Goal: Information Seeking & Learning: Compare options

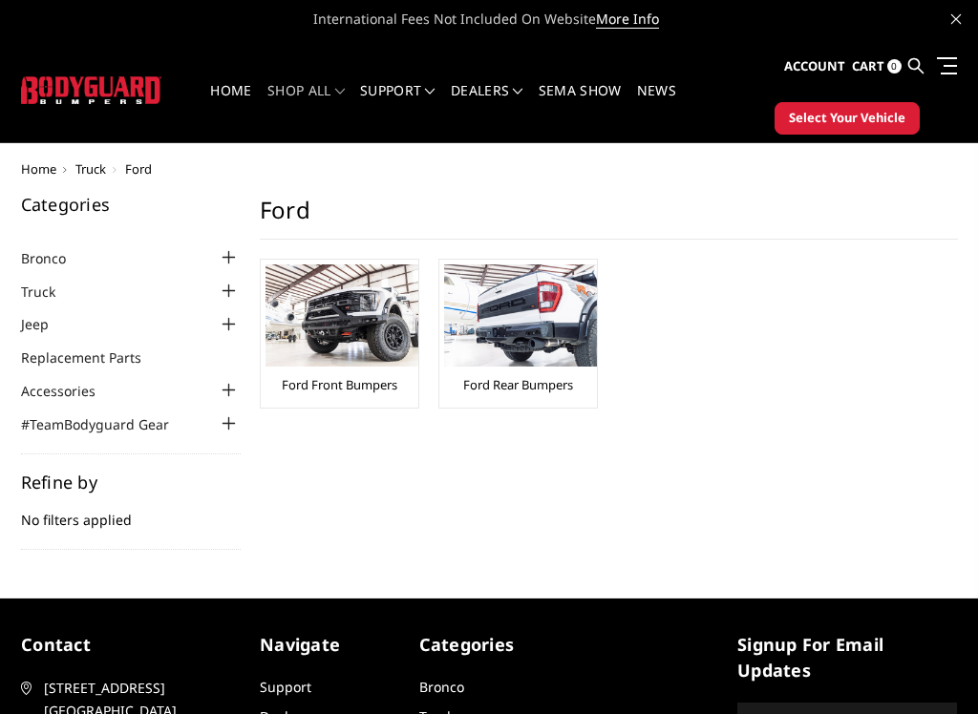
click at [233, 292] on div at bounding box center [229, 291] width 23 height 23
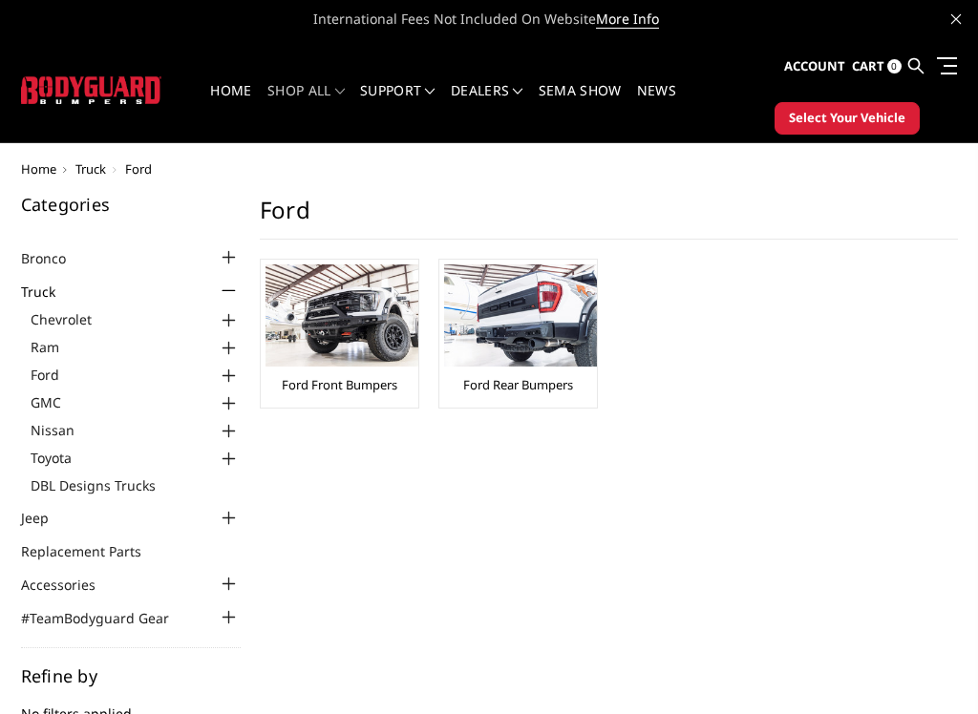
click at [65, 373] on link "Ford" at bounding box center [136, 375] width 210 height 20
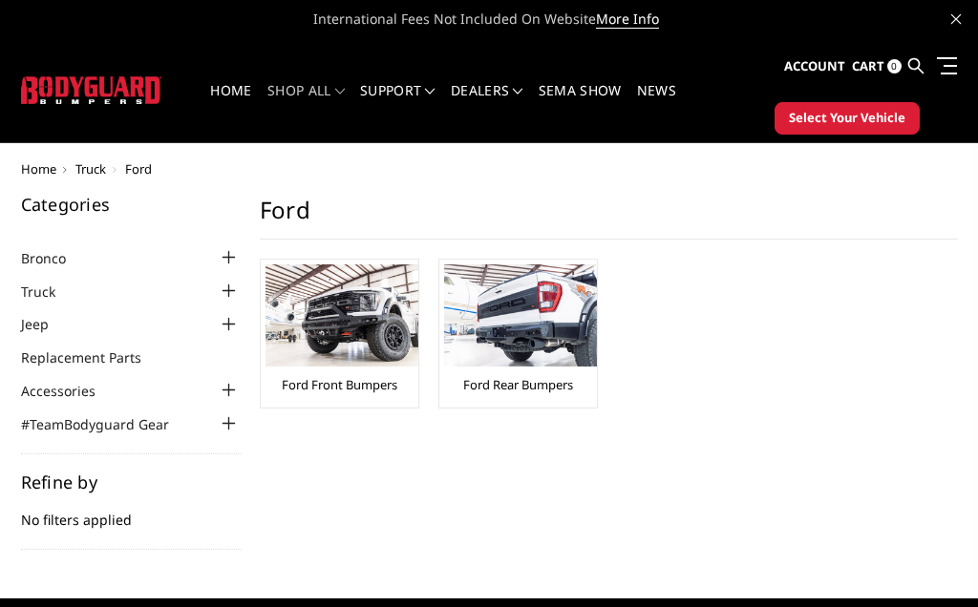
click at [355, 329] on img at bounding box center [341, 315] width 153 height 102
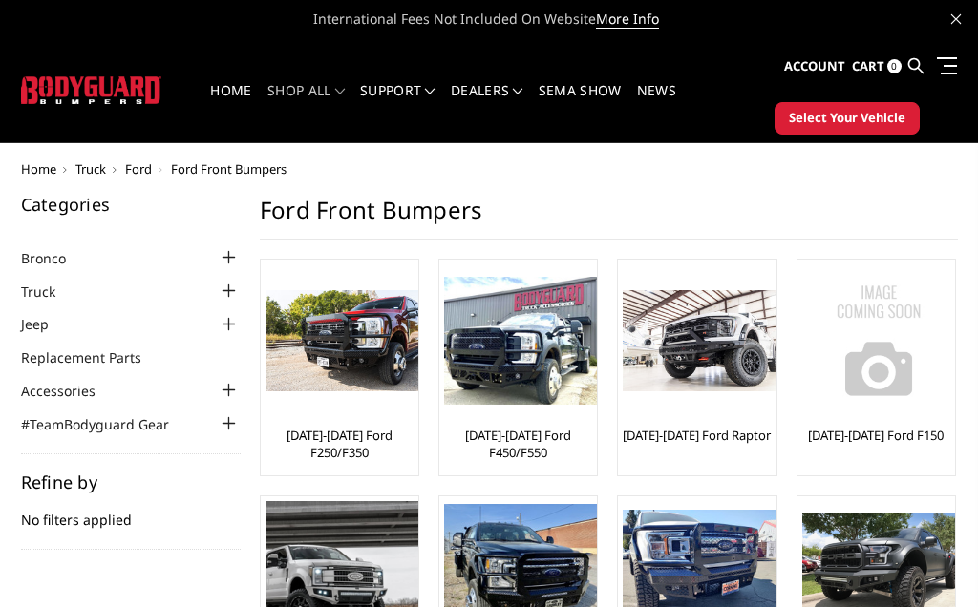
click at [360, 354] on img at bounding box center [341, 341] width 153 height 102
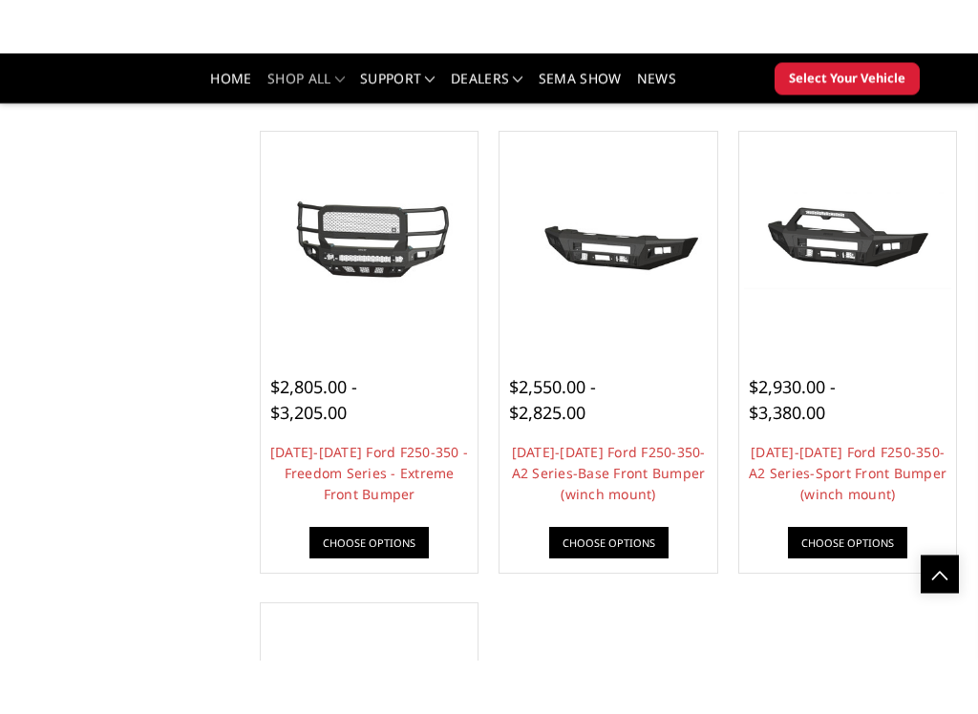
scroll to position [1140, 0]
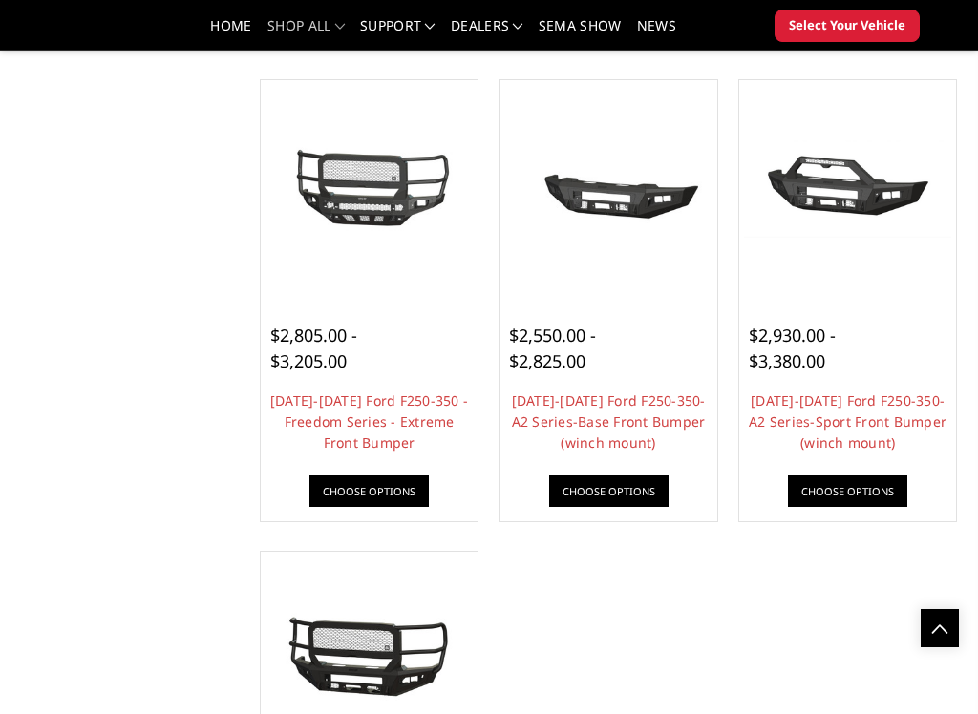
click at [382, 187] on img at bounding box center [369, 189] width 208 height 114
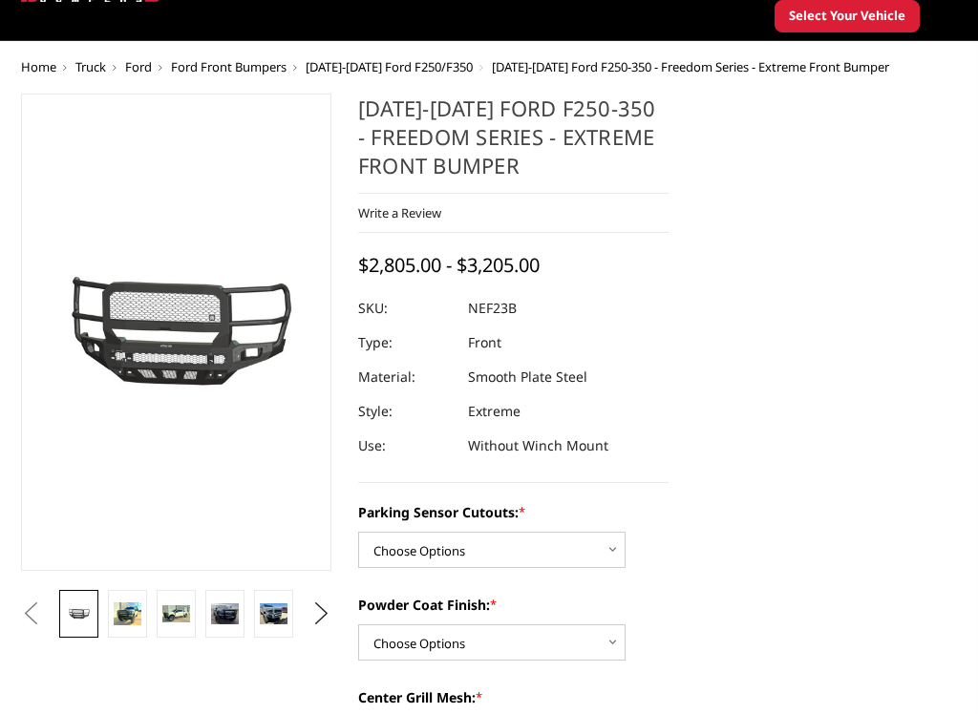
scroll to position [104, 0]
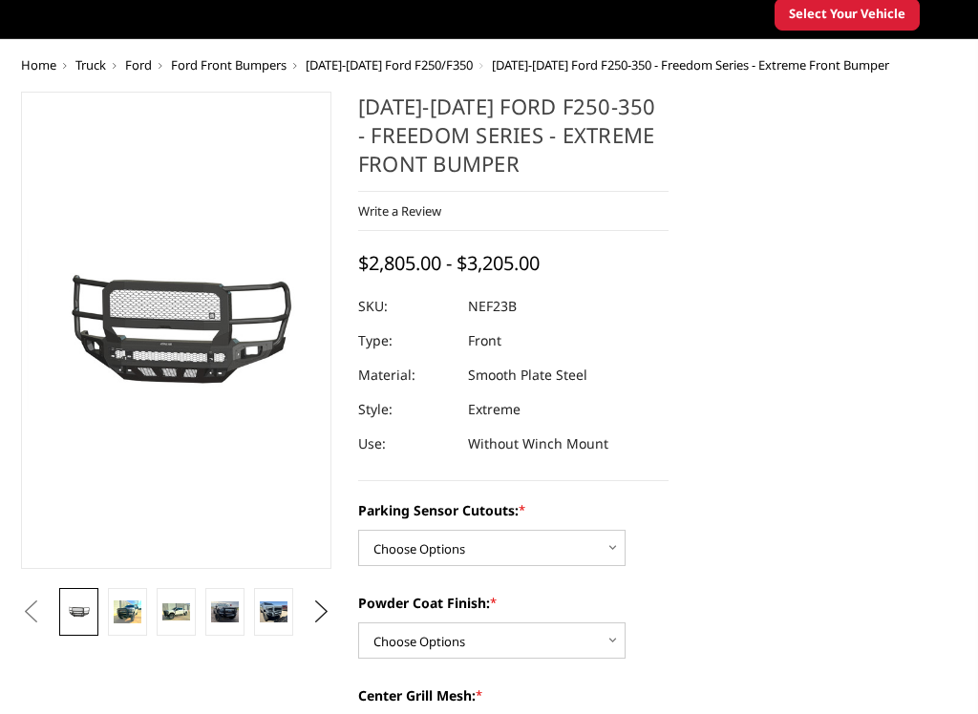
click at [134, 606] on img at bounding box center [128, 612] width 28 height 23
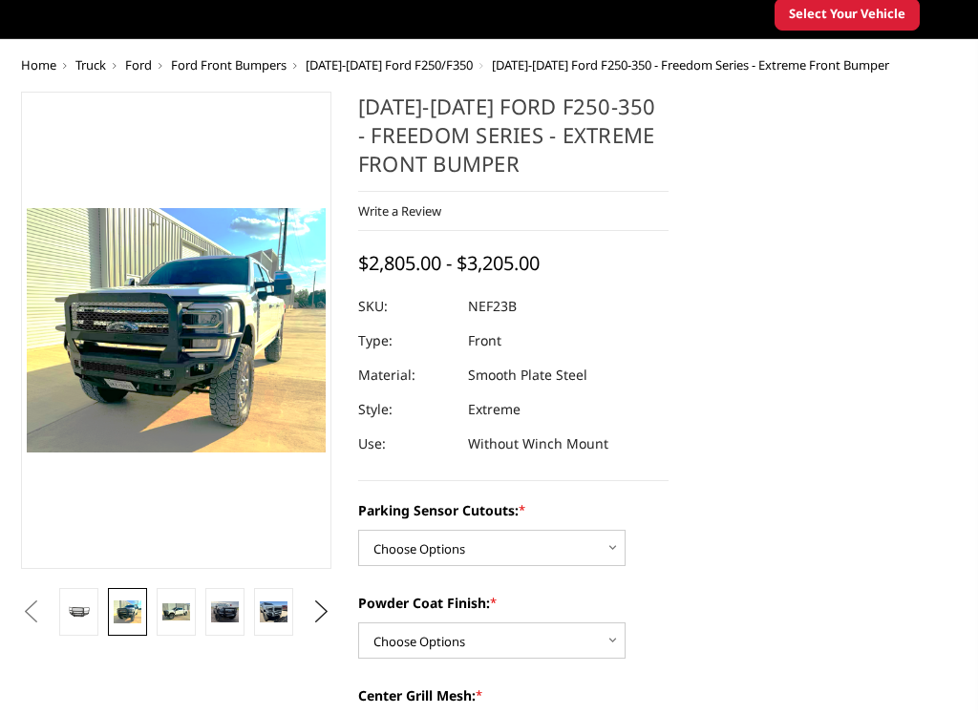
click at [171, 606] on img at bounding box center [176, 611] width 28 height 16
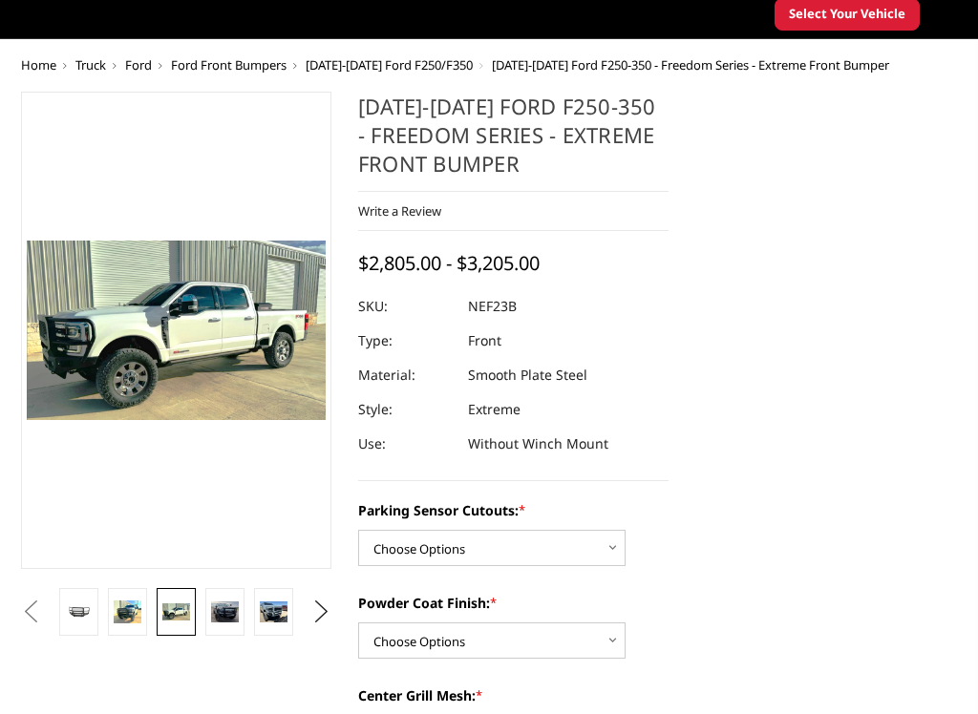
click at [126, 606] on img at bounding box center [128, 612] width 28 height 23
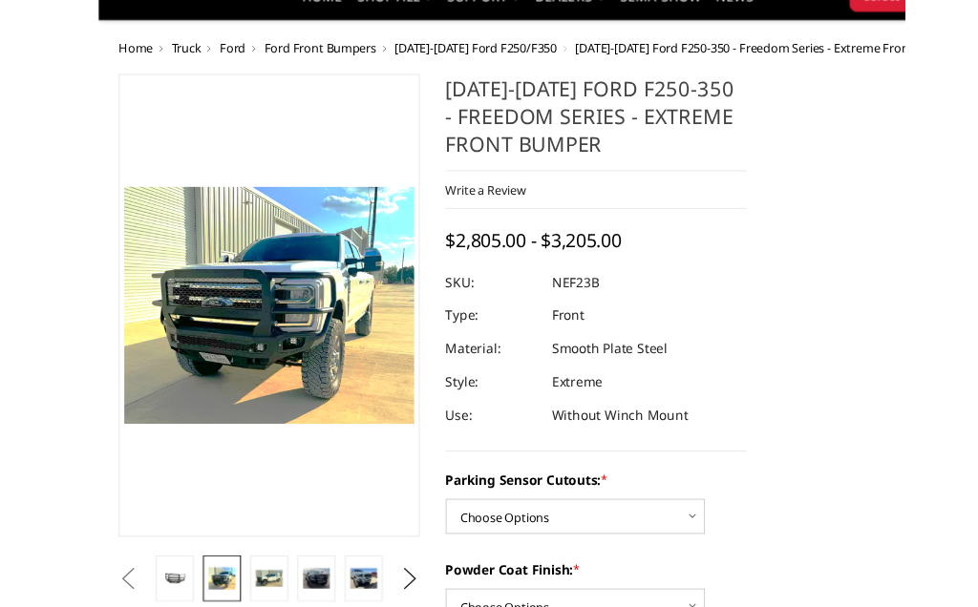
scroll to position [0, 0]
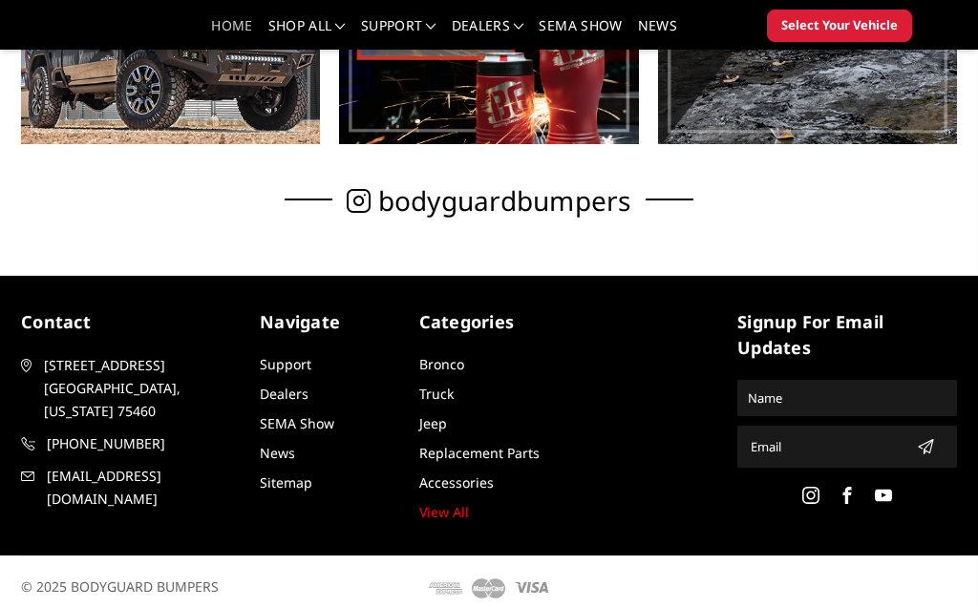
scroll to position [829, 0]
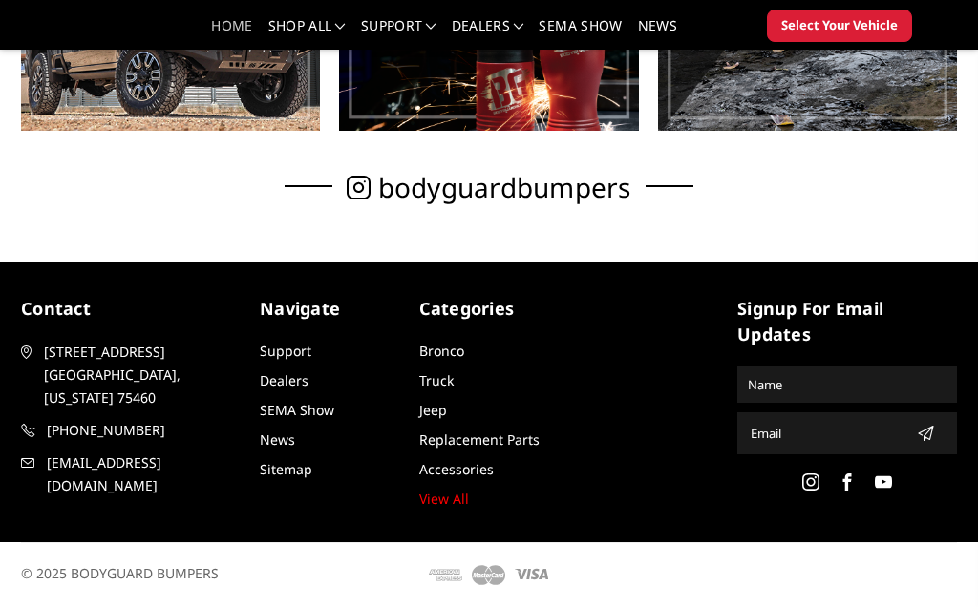
click at [451, 384] on link "Truck" at bounding box center [436, 380] width 34 height 18
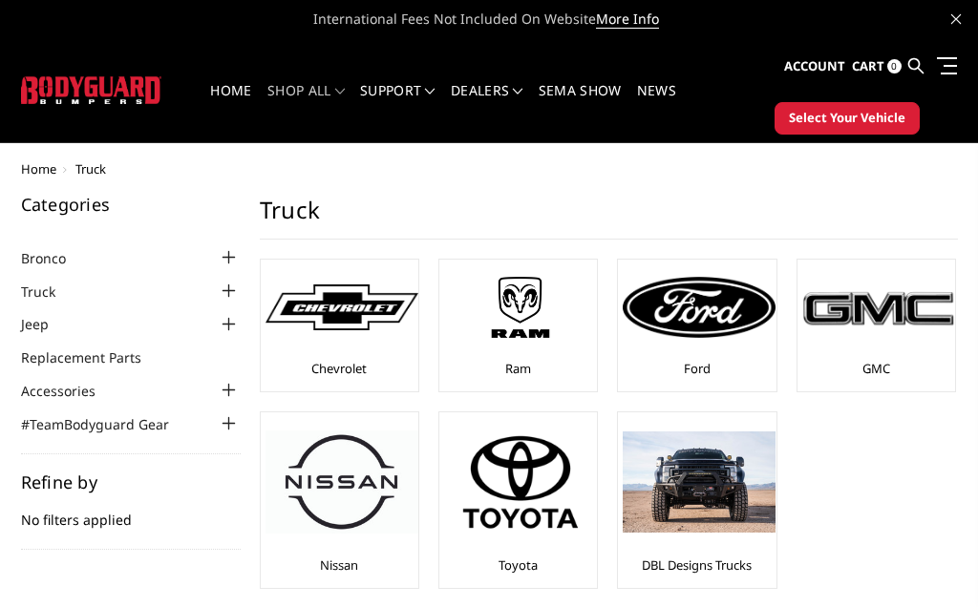
click at [696, 317] on img at bounding box center [699, 307] width 153 height 61
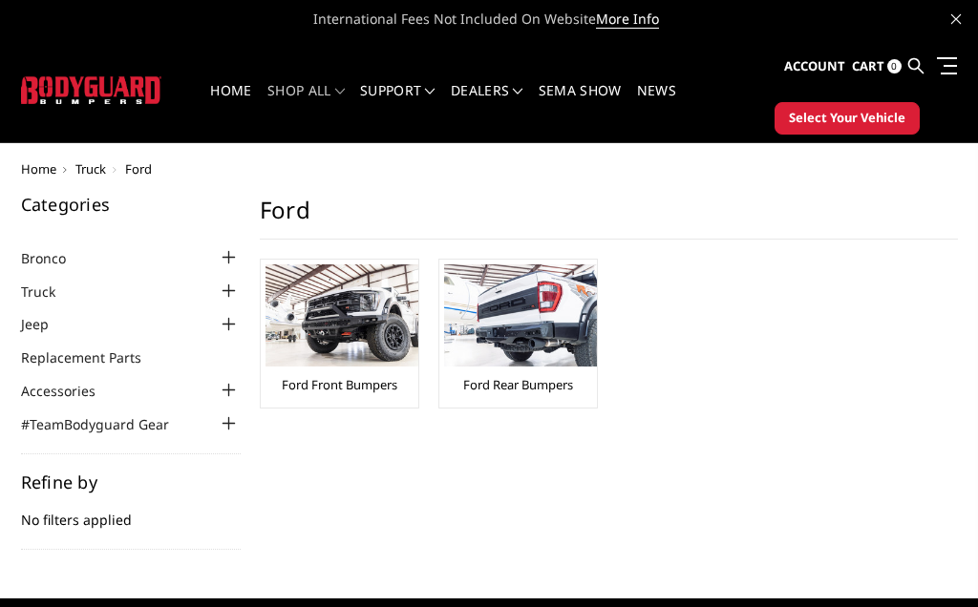
click at [343, 321] on img at bounding box center [341, 315] width 153 height 102
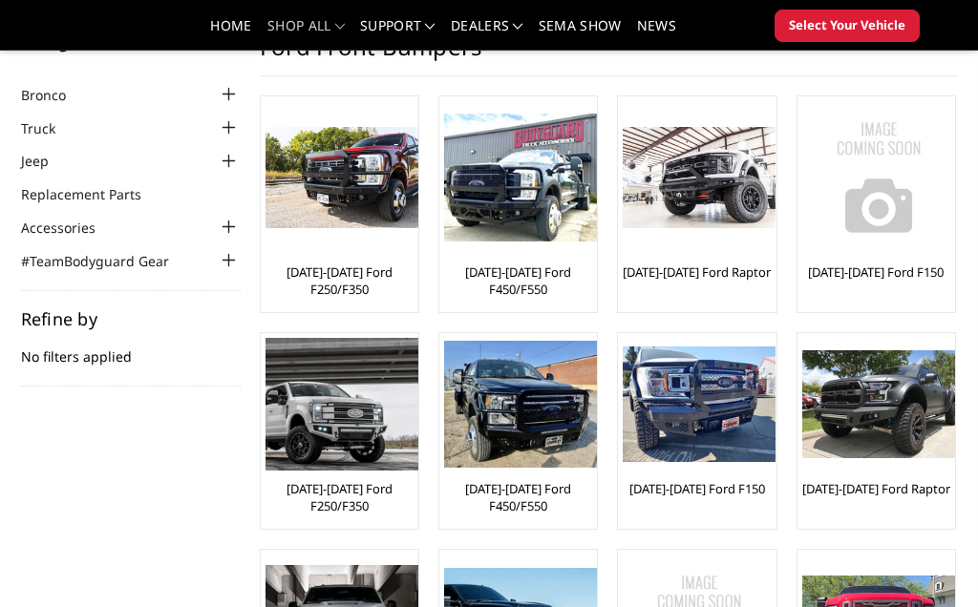
scroll to position [103, 0]
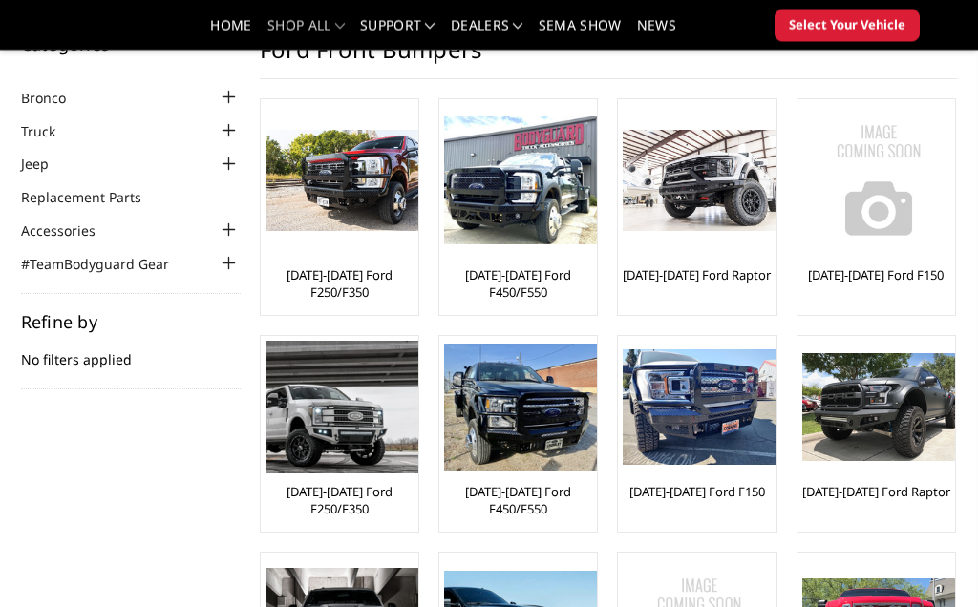
click at [367, 176] on img at bounding box center [341, 182] width 153 height 102
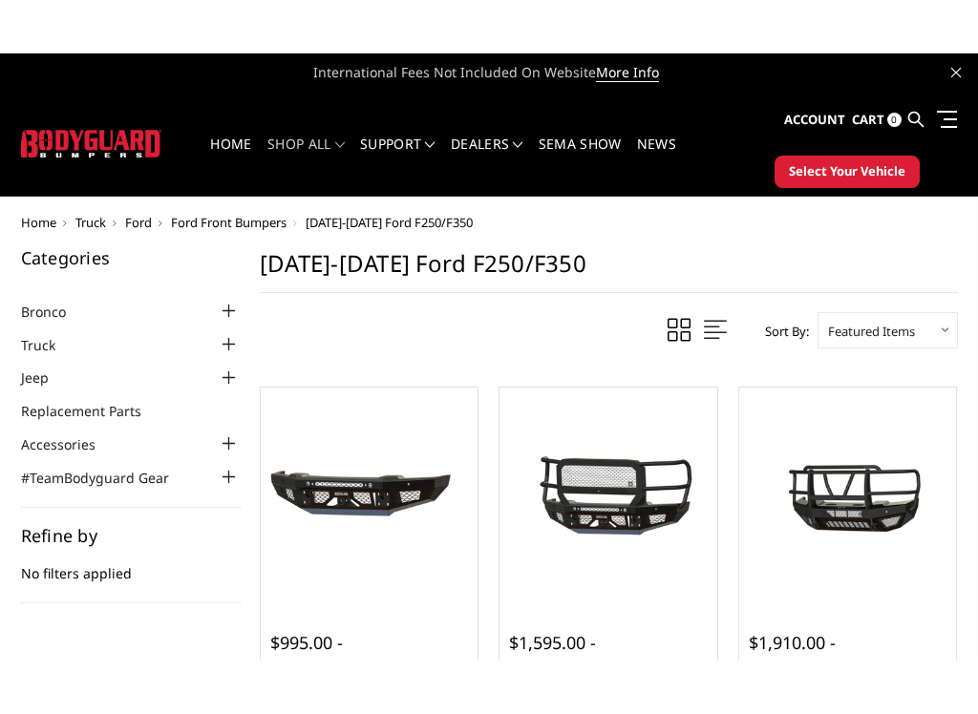
scroll to position [106, 0]
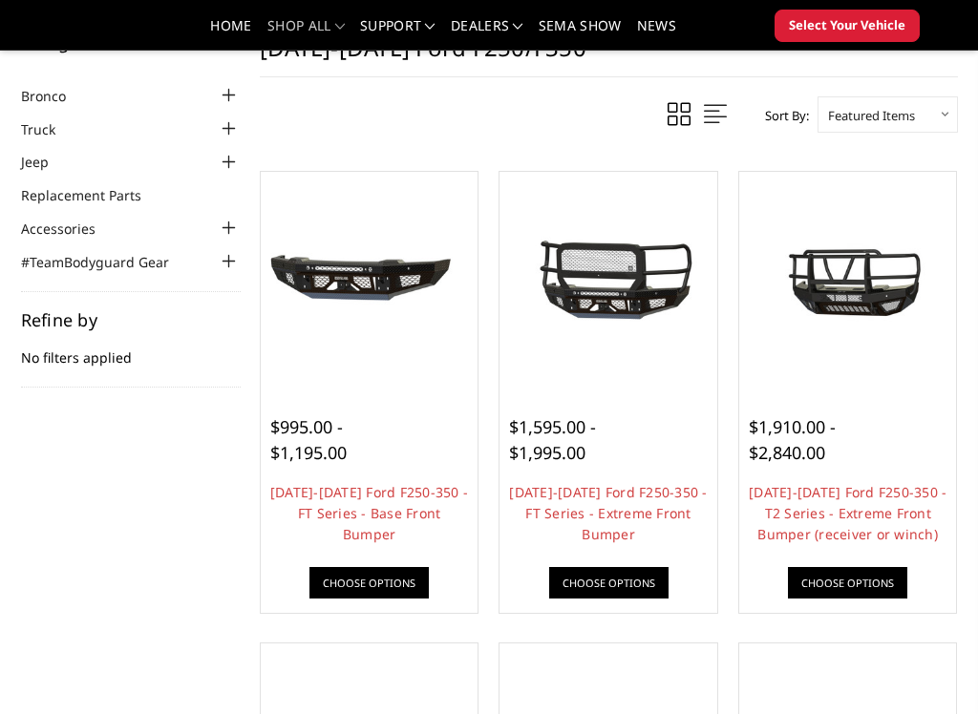
click at [633, 364] on div at bounding box center [608, 281] width 208 height 208
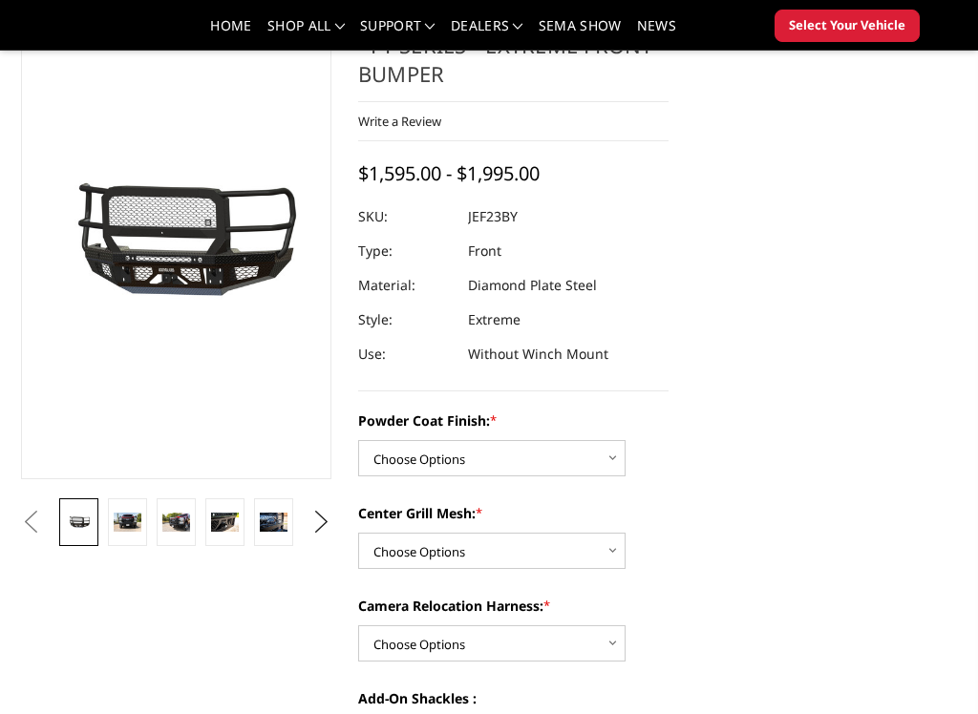
scroll to position [137, 0]
click at [181, 523] on img at bounding box center [176, 522] width 28 height 18
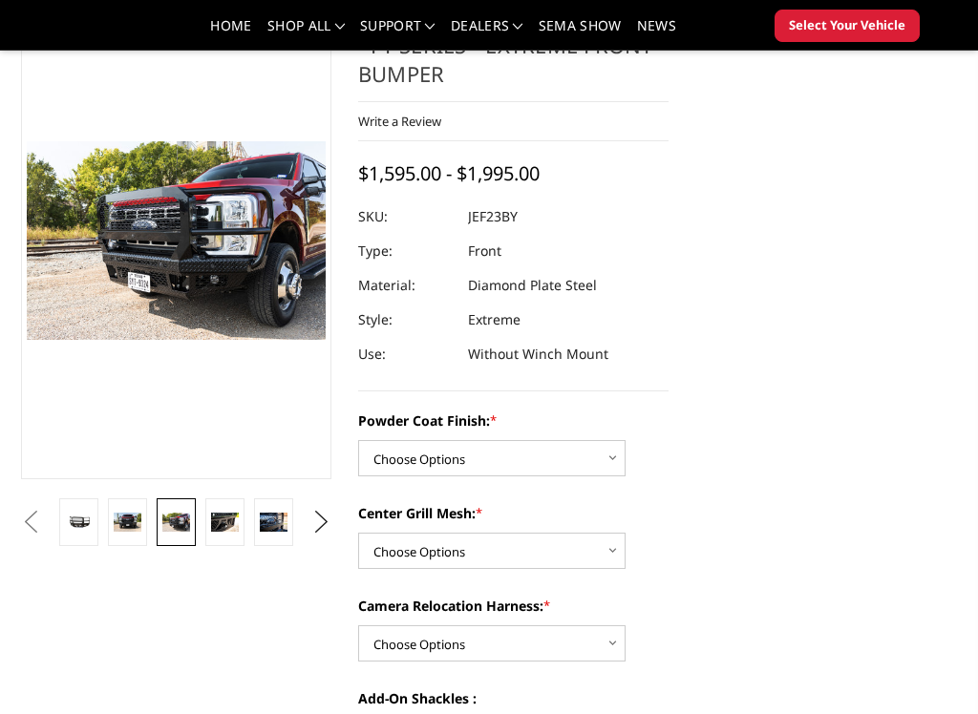
click at [137, 526] on img at bounding box center [128, 522] width 28 height 18
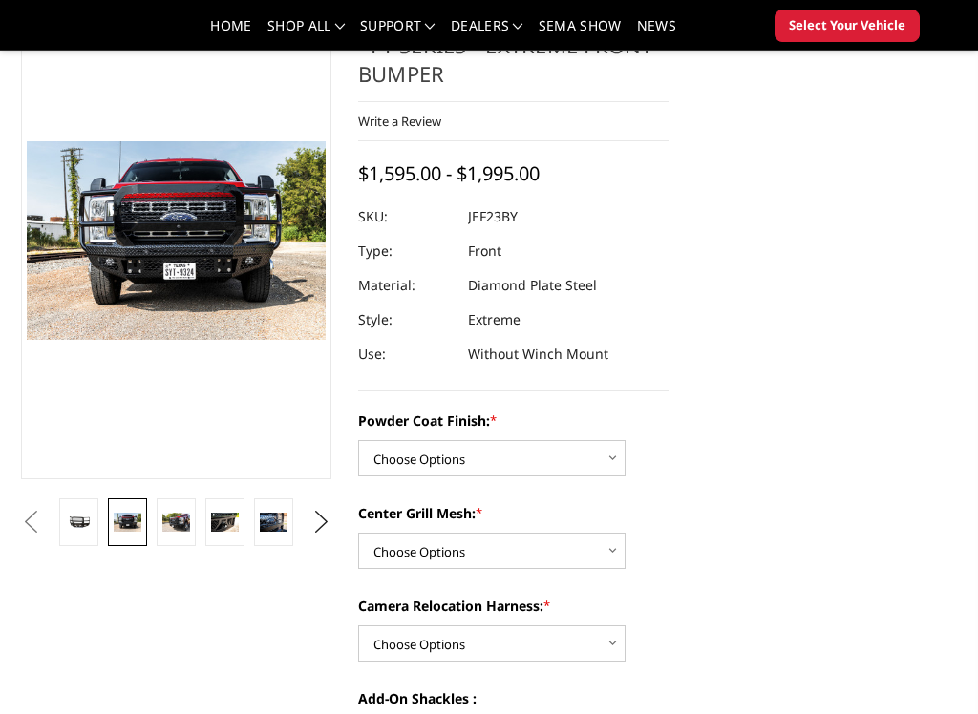
click at [32, 523] on button "Previous" at bounding box center [30, 522] width 29 height 29
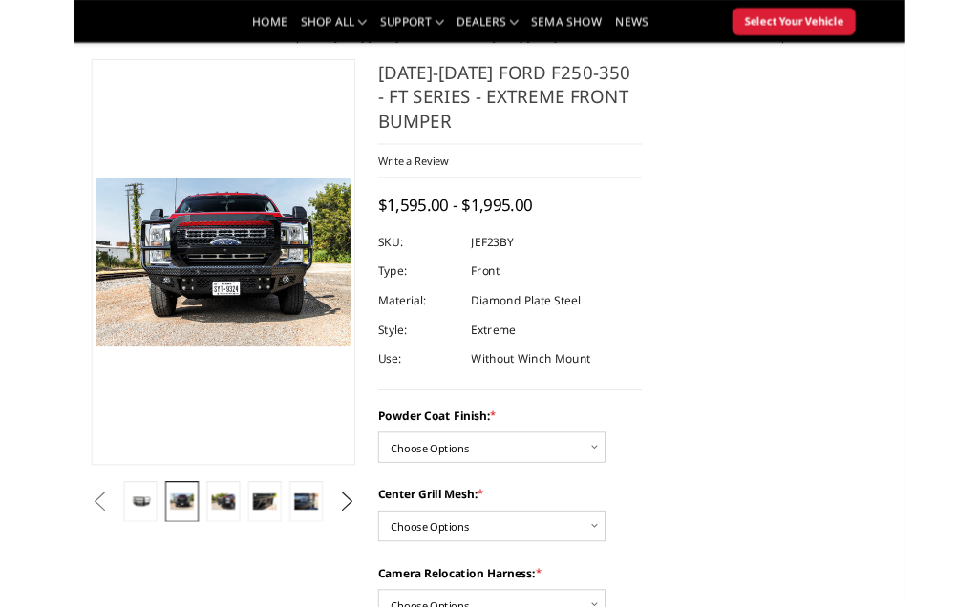
scroll to position [0, 0]
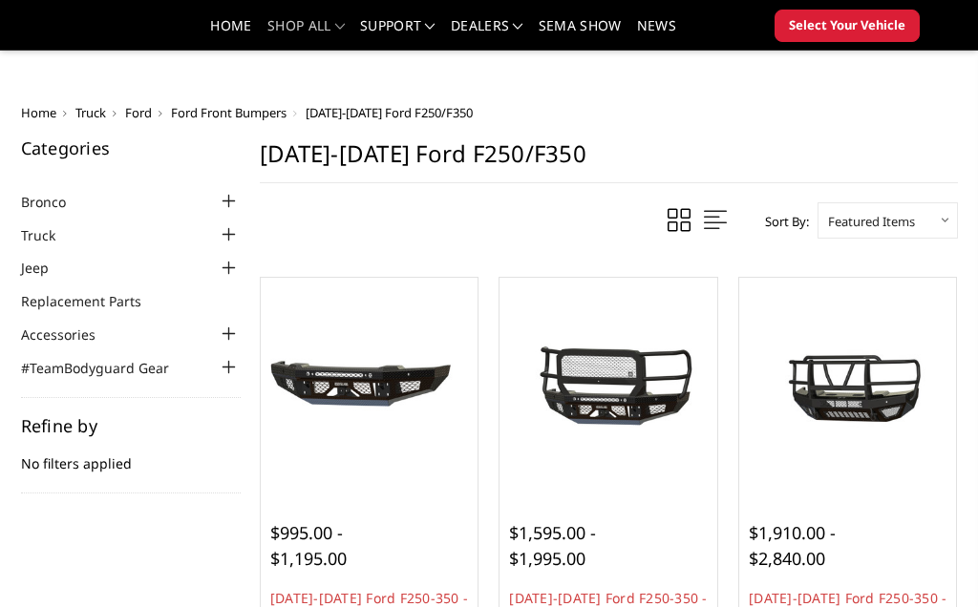
scroll to position [159, 0]
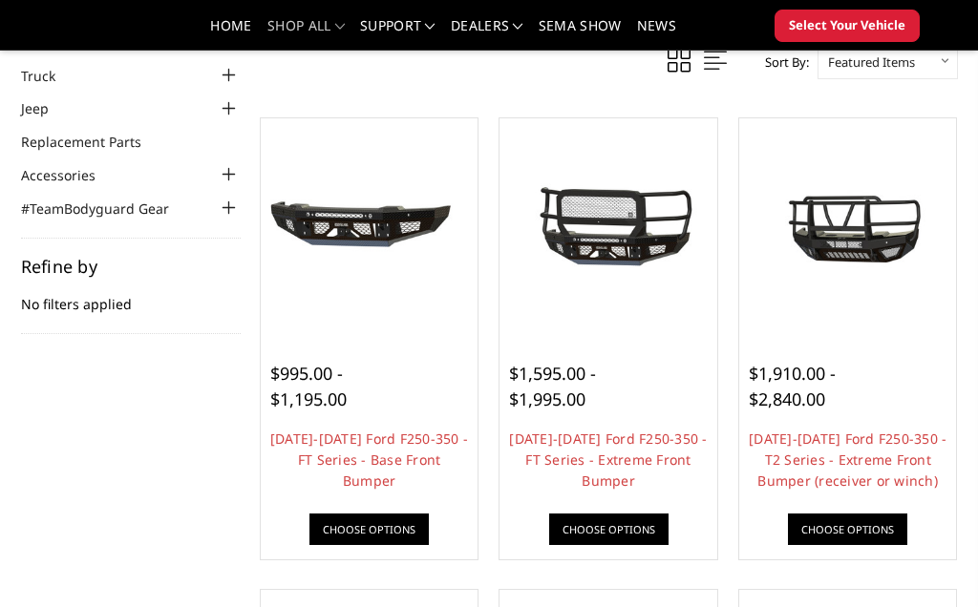
click at [854, 246] on img at bounding box center [848, 227] width 208 height 116
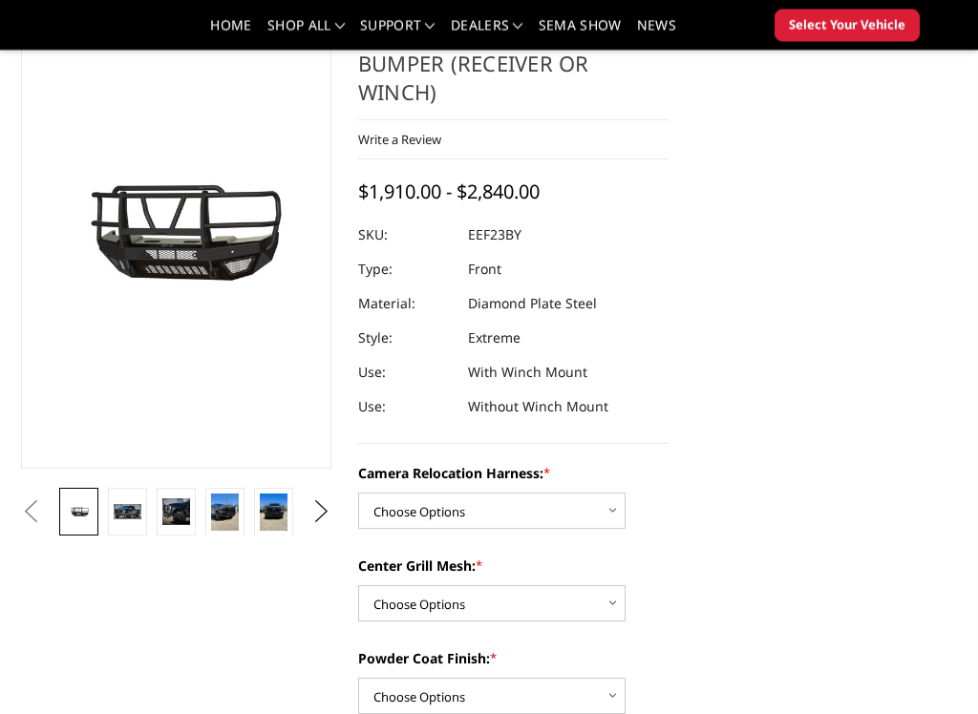
scroll to position [170, 0]
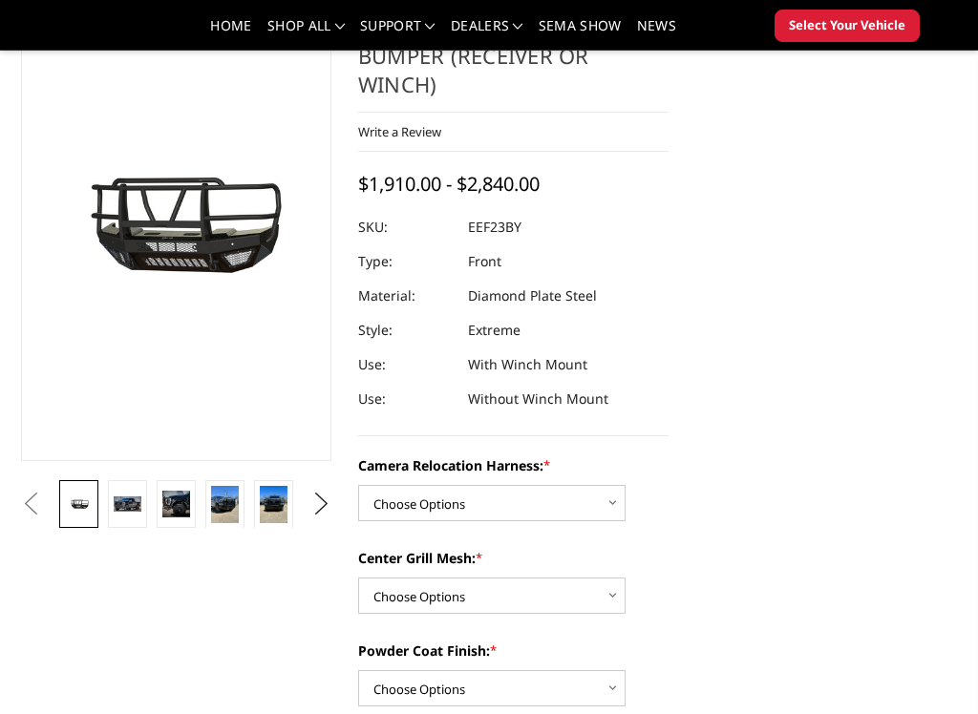
click at [132, 496] on img at bounding box center [128, 503] width 28 height 15
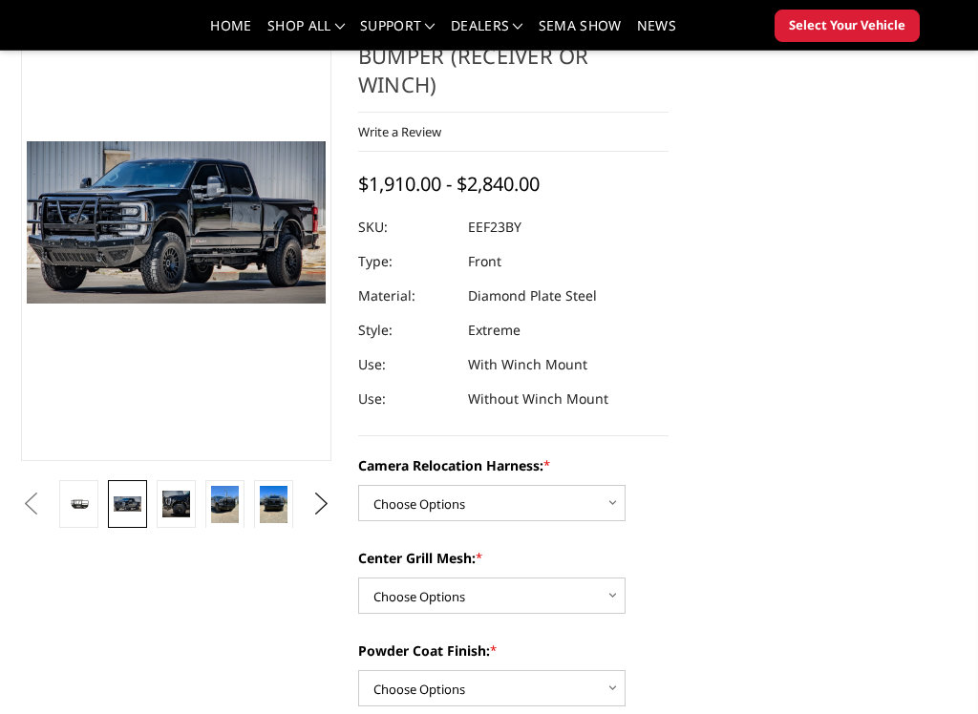
click at [182, 493] on img at bounding box center [176, 505] width 28 height 28
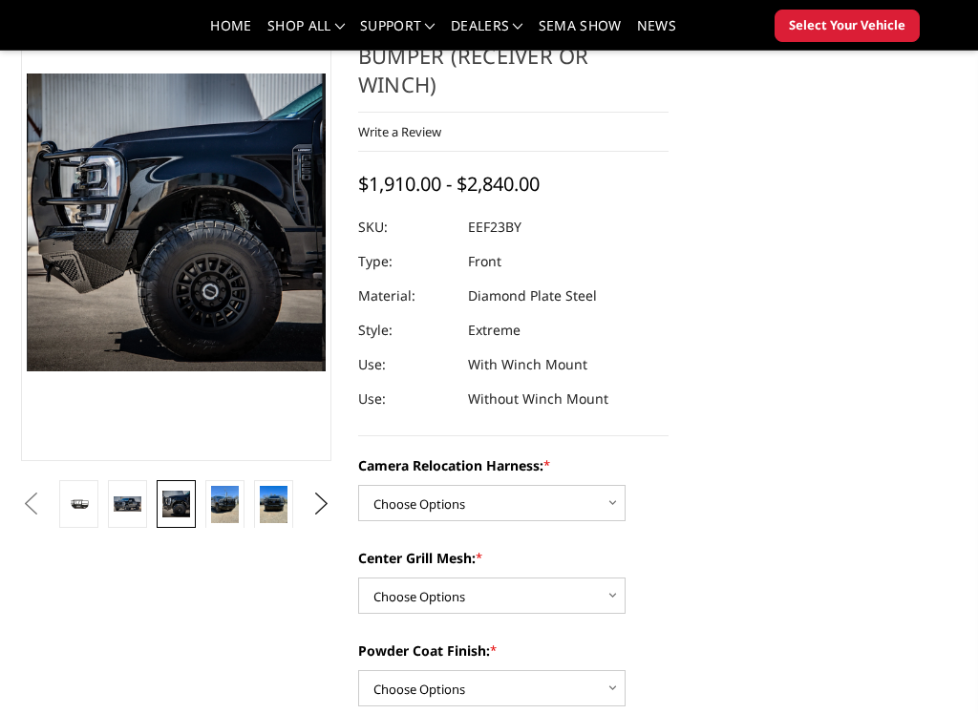
click at [226, 494] on img at bounding box center [225, 504] width 28 height 37
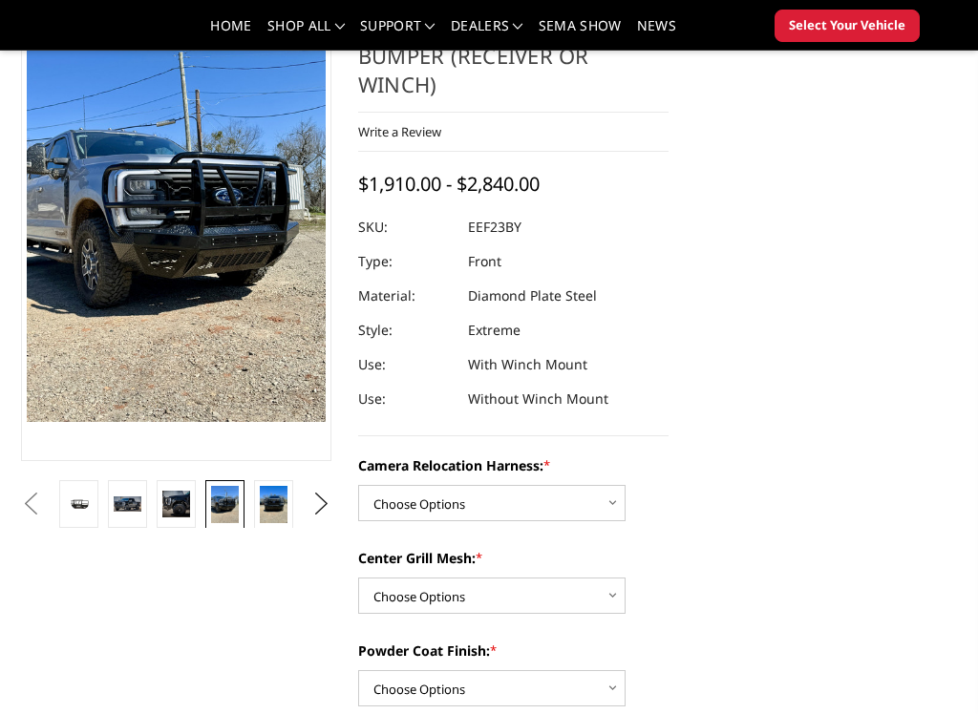
click at [274, 495] on img at bounding box center [274, 504] width 28 height 37
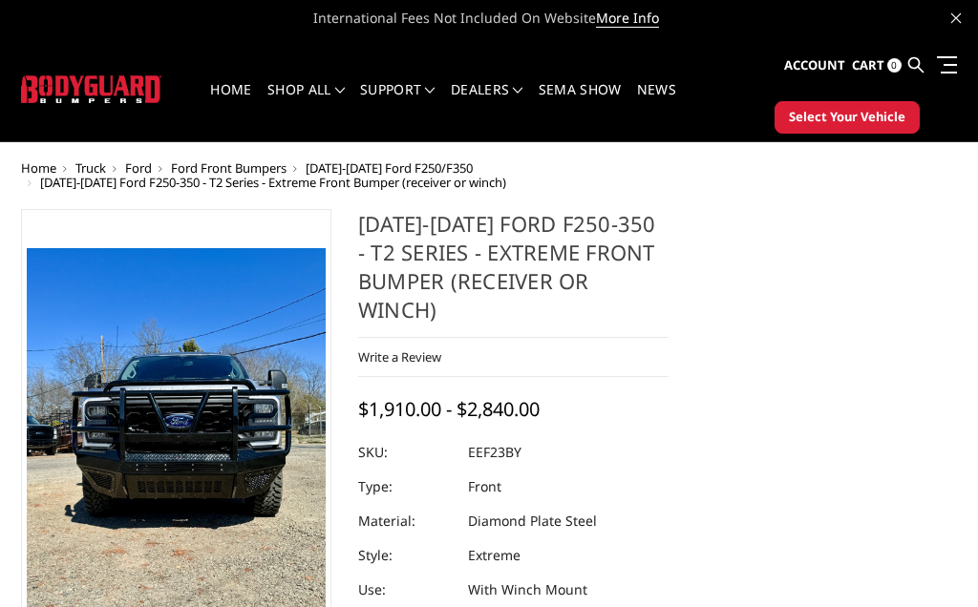
scroll to position [0, 0]
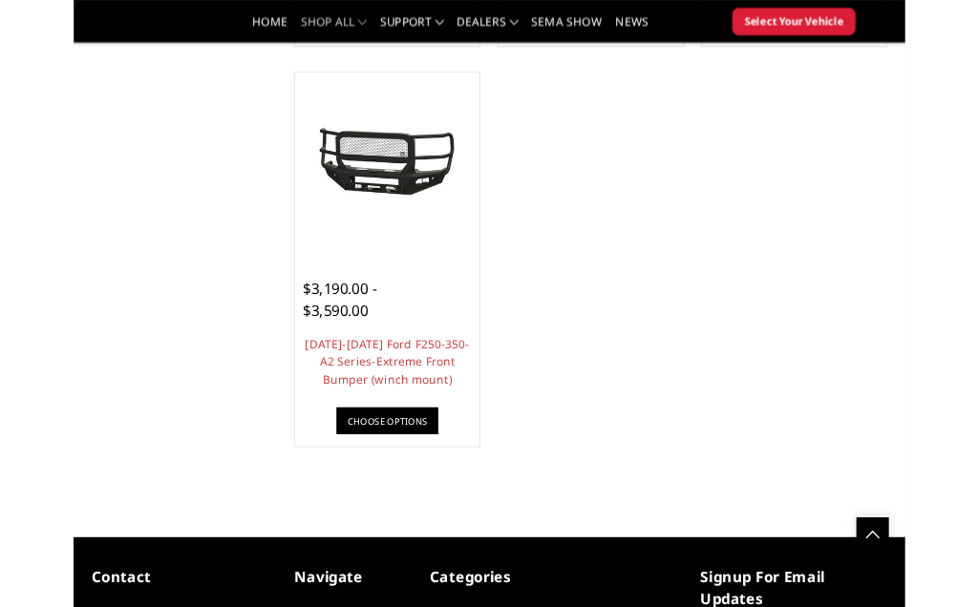
scroll to position [1607, 0]
